Goal: Use online tool/utility: Use online tool/utility

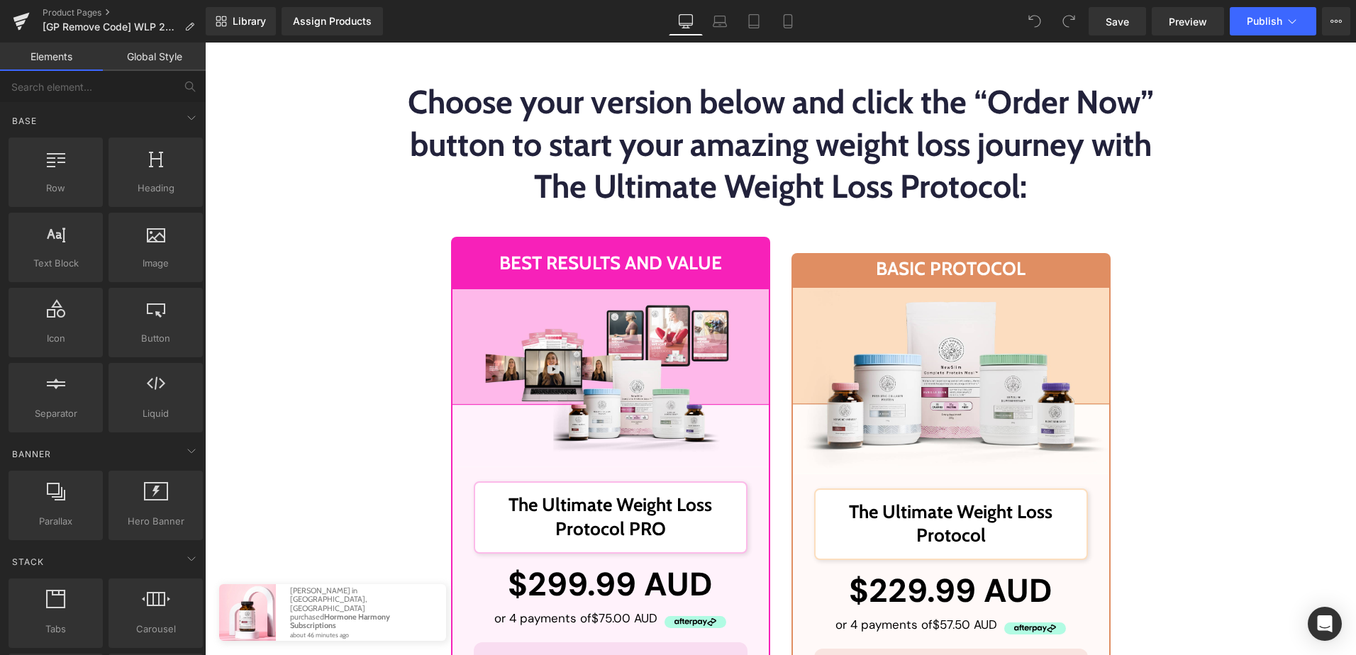
scroll to position [13738, 0]
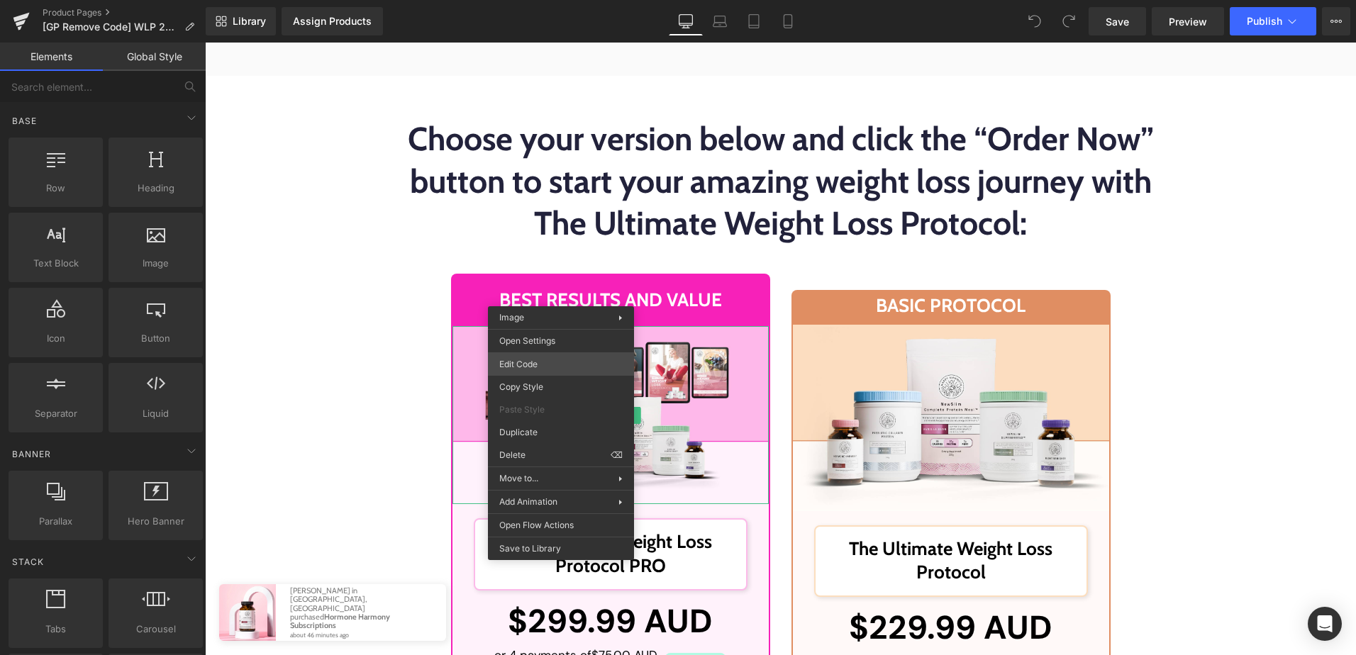
click at [602, 0] on div "You are previewing how the will restyle your page. You can not edit Elements in…" at bounding box center [678, 0] width 1356 height 0
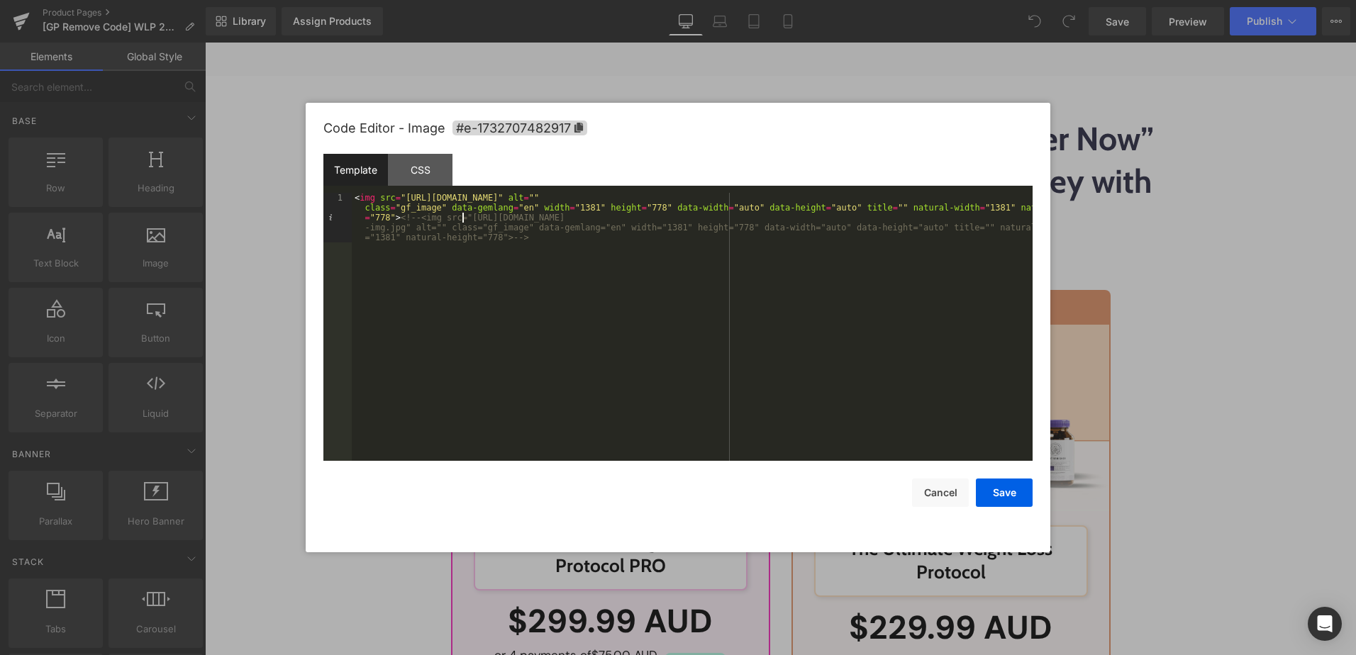
click at [461, 217] on div "< img src = "[URL][DOMAIN_NAME]" alt = "" class = "gf_image" data-gemlang = "en…" at bounding box center [692, 376] width 681 height 367
click at [403, 226] on div "< img src = "[URL][DOMAIN_NAME]" alt = "" class = "gf_image" data-gemlang = "en…" at bounding box center [692, 376] width 681 height 367
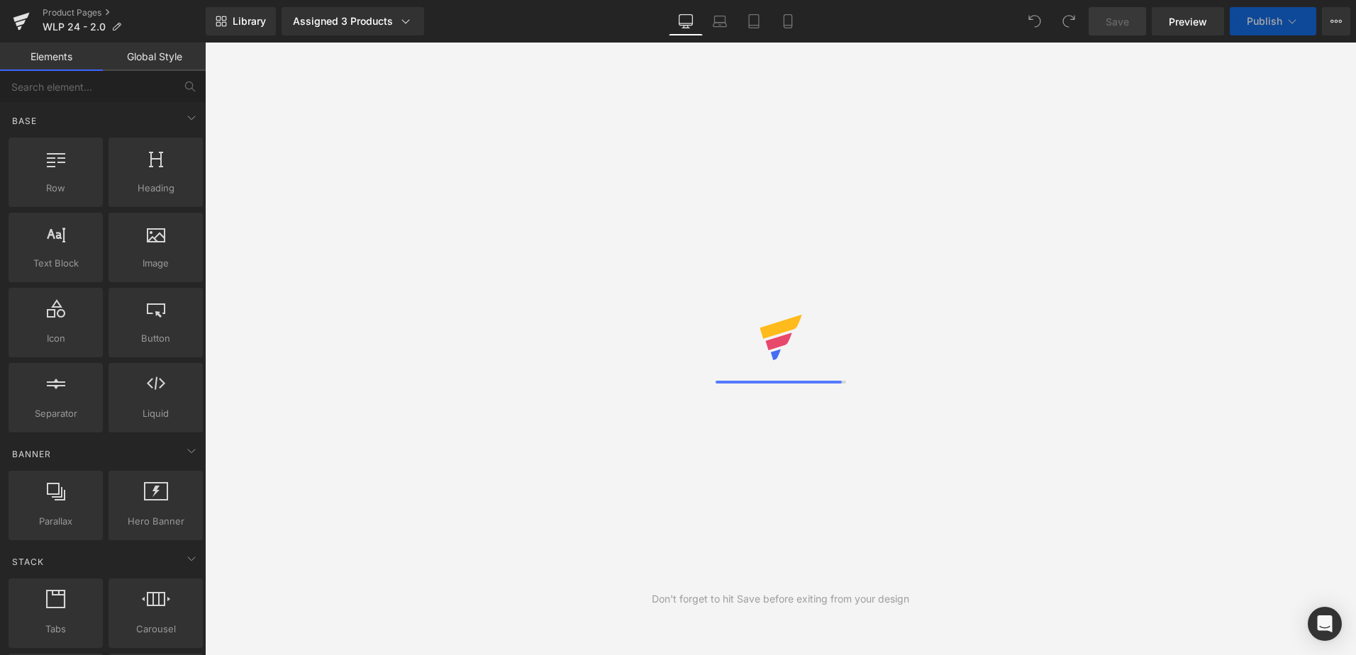
click at [629, 19] on div "Library Assigned 3 Products Product Preview The Ultimate Weight Loss Protocol 2…" at bounding box center [781, 21] width 1150 height 28
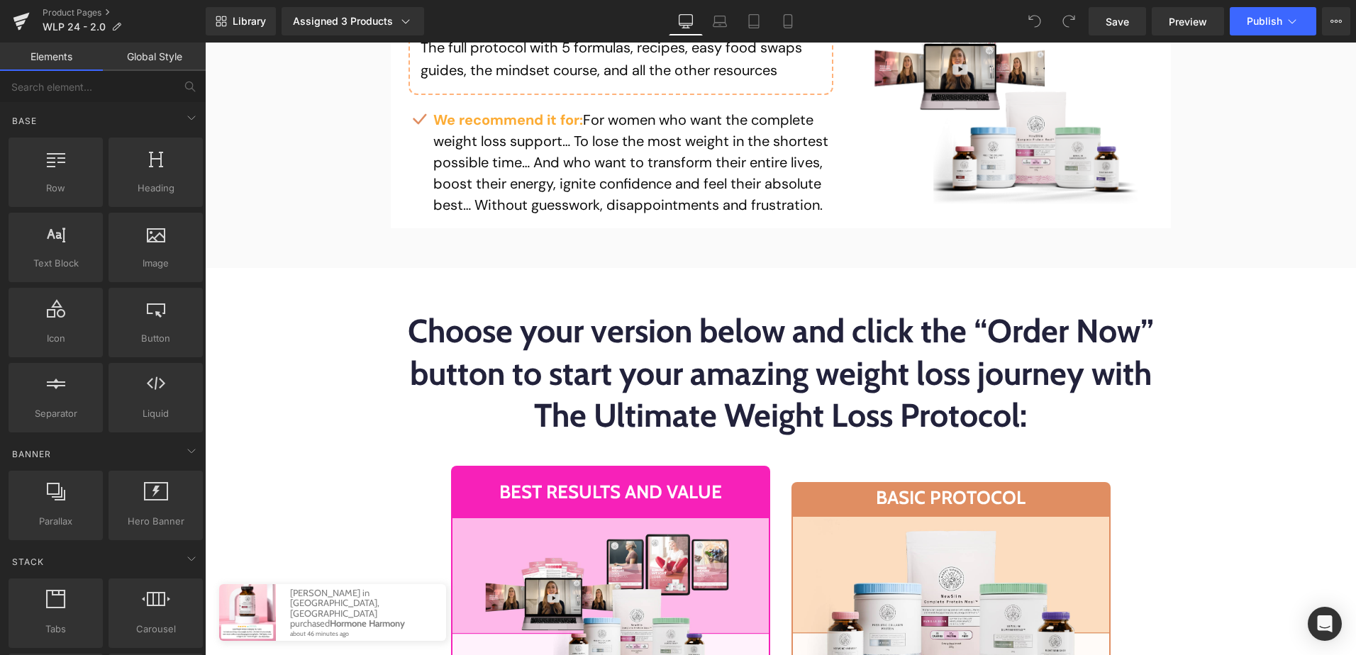
scroll to position [13759, 0]
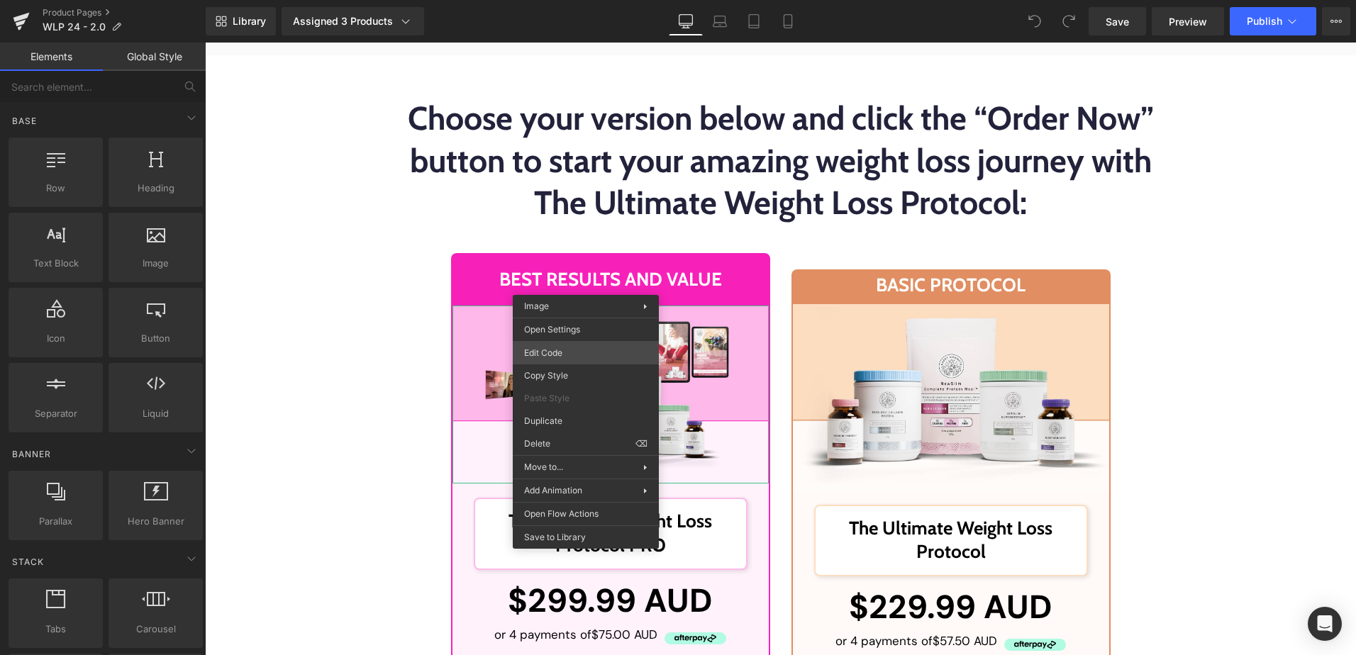
click at [592, 0] on div "You are previewing how the will restyle your page. You can not edit Elements in…" at bounding box center [678, 0] width 1356 height 0
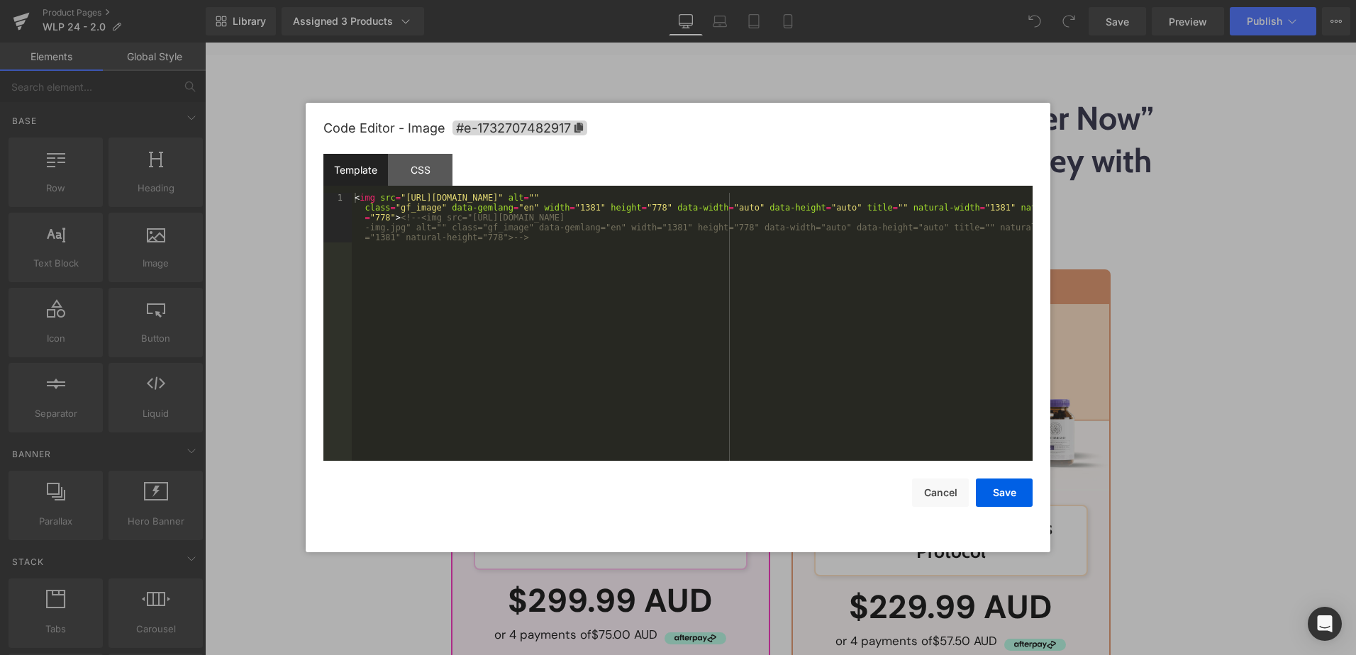
click at [596, 343] on div "< img src = "[URL][DOMAIN_NAME]" alt = "" class = "gf_image" data-gemlang = "en…" at bounding box center [692, 376] width 681 height 367
click at [464, 218] on div "< img src = "[URL][DOMAIN_NAME]" alt = "" class = "gf_image" data-gemlang = "en…" at bounding box center [692, 376] width 681 height 367
click at [400, 226] on div "< img src = "[URL][DOMAIN_NAME]" alt = "" class = "gf_image" data-gemlang = "en…" at bounding box center [692, 376] width 681 height 367
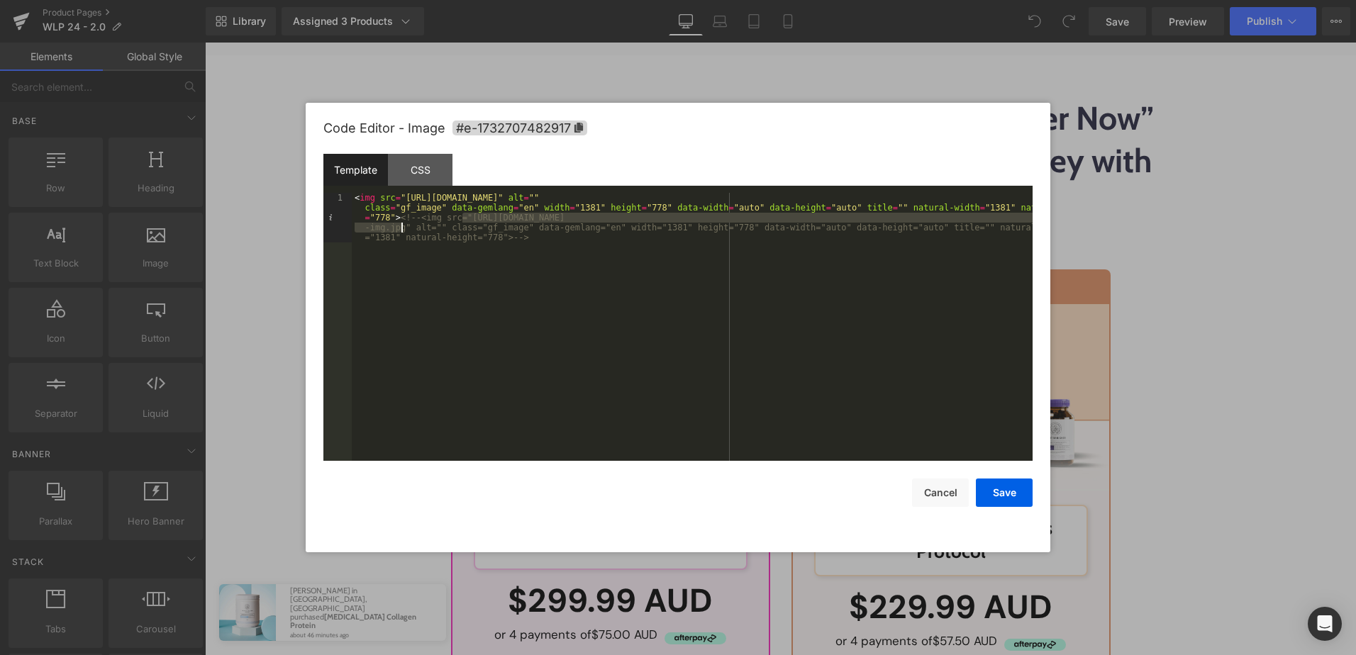
click at [545, 273] on div "< img src = "[URL][DOMAIN_NAME]" alt = "" class = "gf_image" data-gemlang = "en…" at bounding box center [692, 376] width 681 height 367
click at [922, 496] on button "Cancel" at bounding box center [940, 493] width 57 height 28
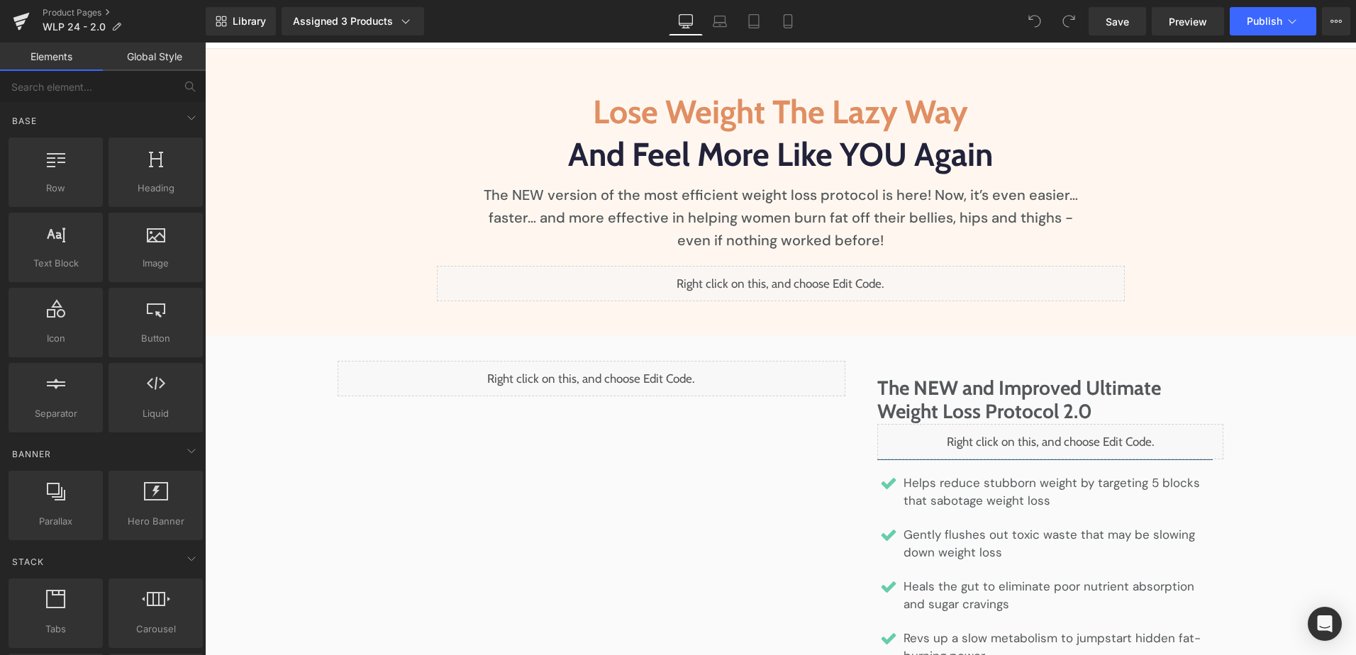
scroll to position [0, 0]
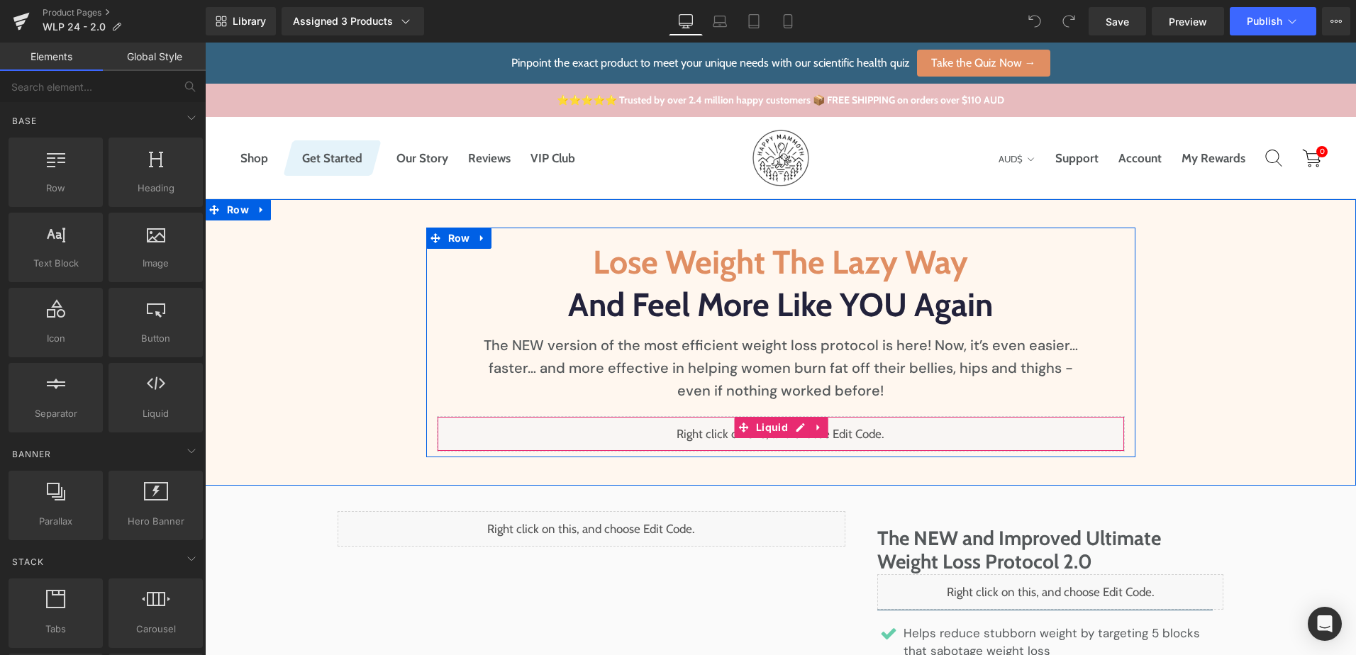
click at [794, 429] on div "Liquid" at bounding box center [781, 433] width 688 height 35
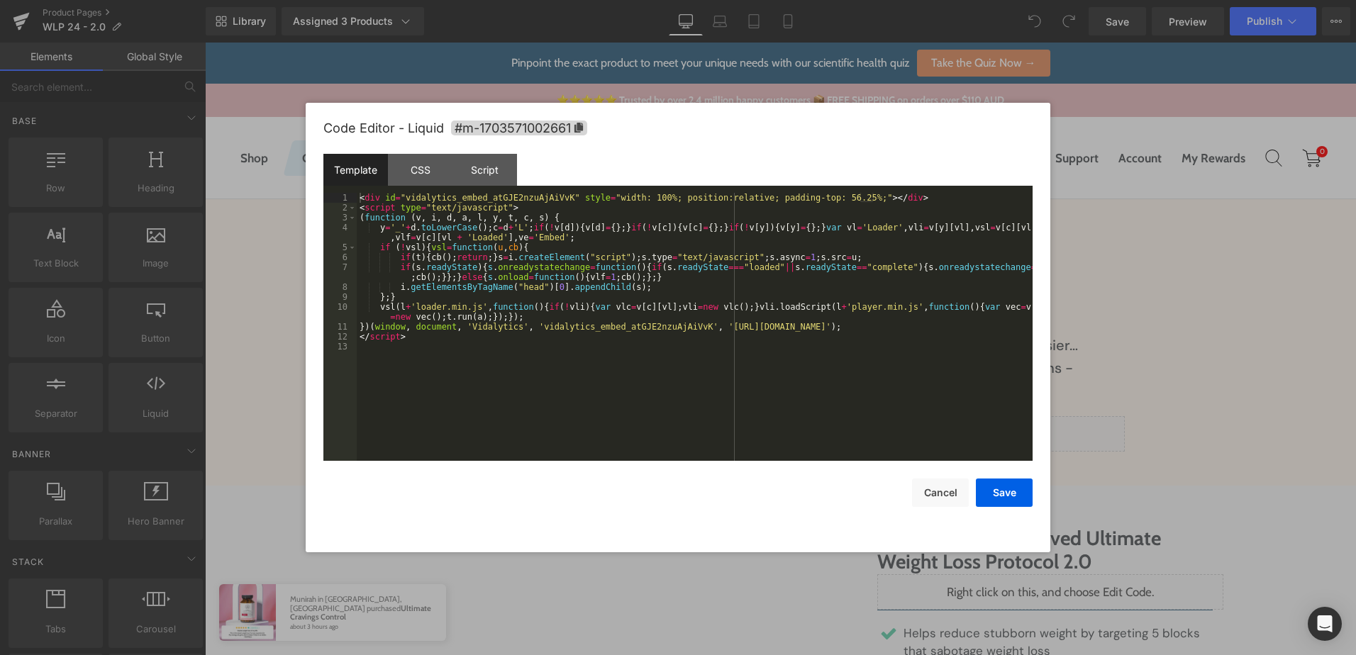
click at [772, 357] on div "< div id = "vidalytics_embed_atGJE2nzuAjAiVvK" style = "width: 100%; position:r…" at bounding box center [695, 337] width 676 height 288
click at [945, 491] on button "Cancel" at bounding box center [940, 493] width 57 height 28
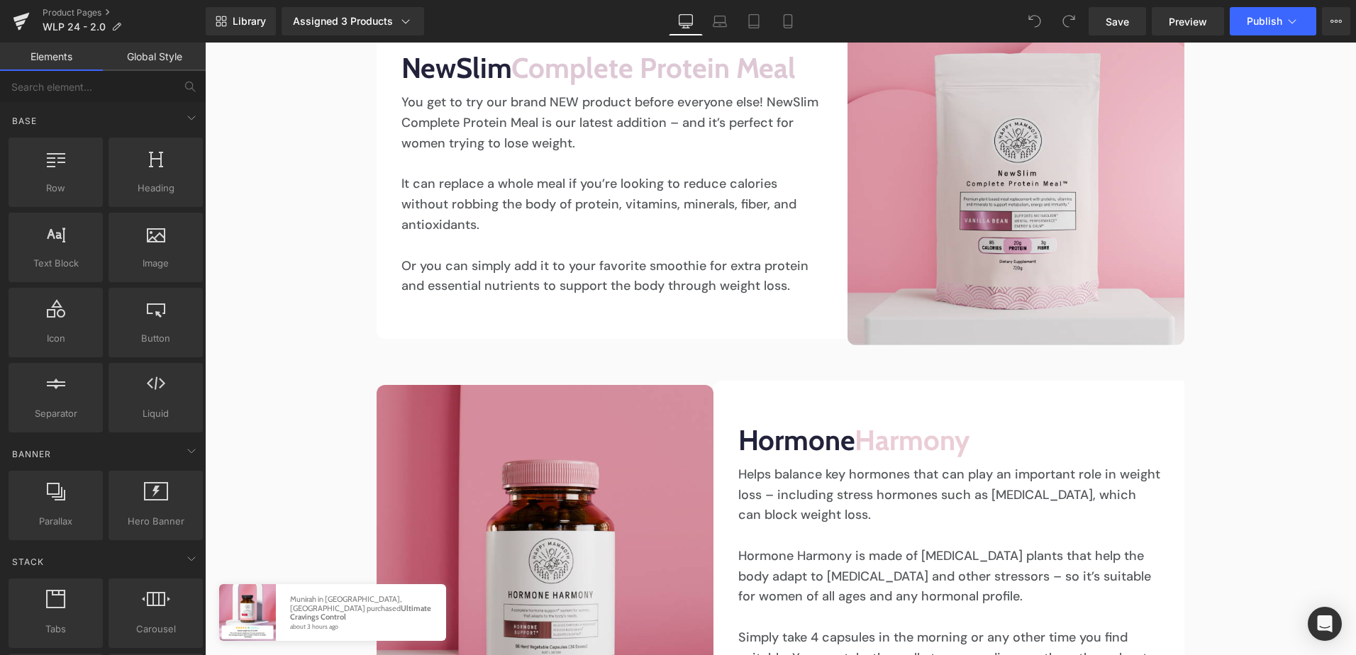
scroll to position [7163, 0]
